Goal: Task Accomplishment & Management: Manage account settings

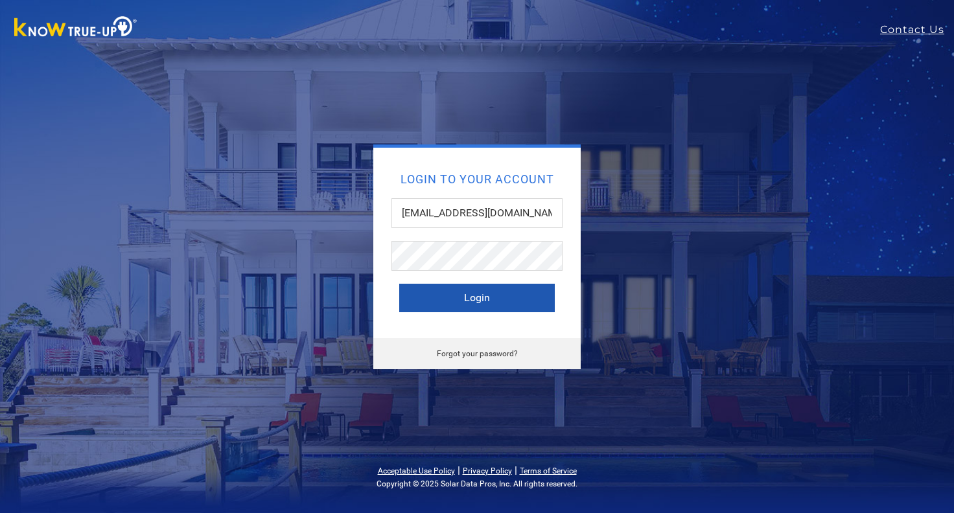
click at [505, 297] on button "Login" at bounding box center [477, 298] width 156 height 29
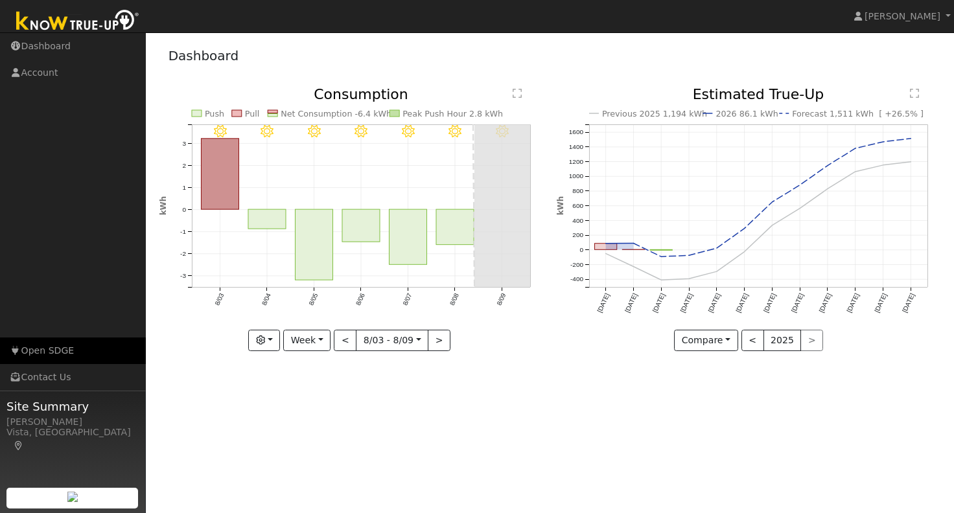
click at [81, 350] on link "Open SDGE" at bounding box center [73, 351] width 146 height 27
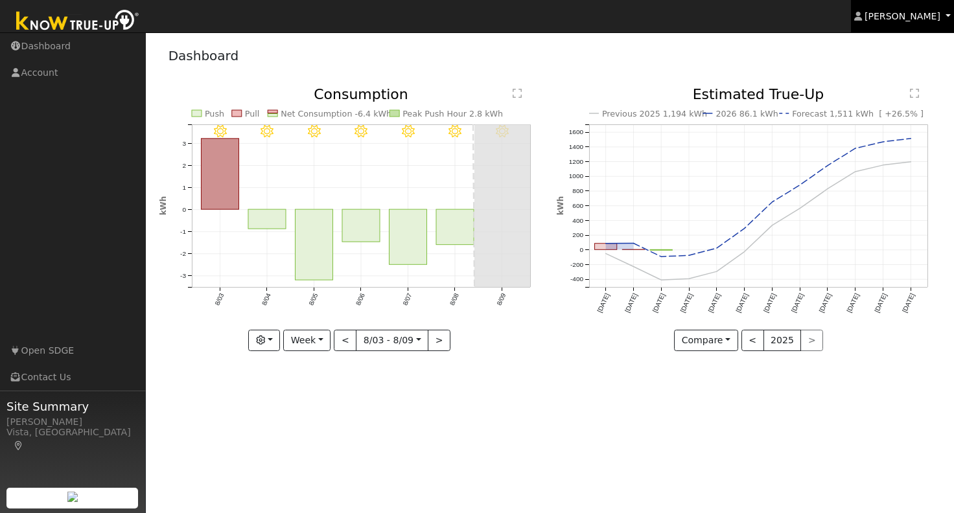
click at [927, 15] on span "[PERSON_NAME]" at bounding box center [902, 16] width 76 height 10
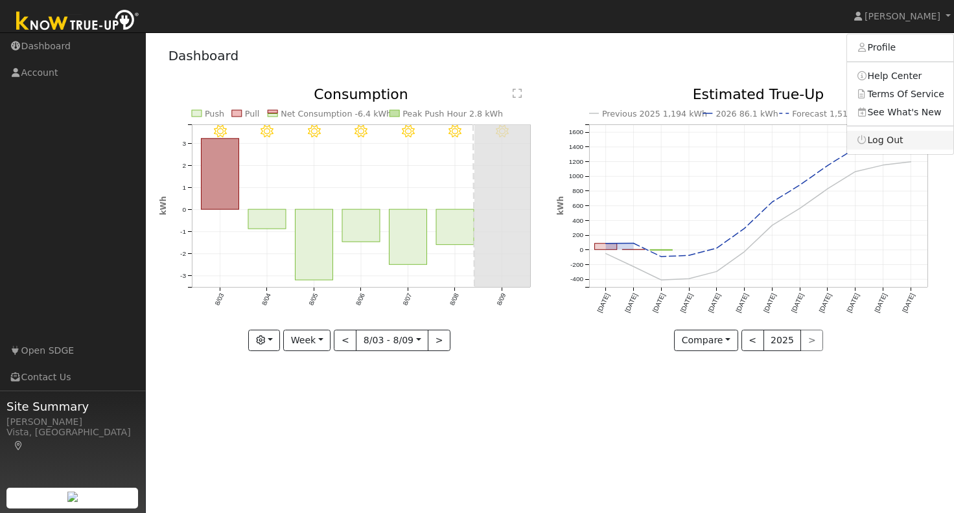
click at [904, 143] on link "Log Out" at bounding box center [900, 140] width 106 height 18
